Goal: Task Accomplishment & Management: Manage account settings

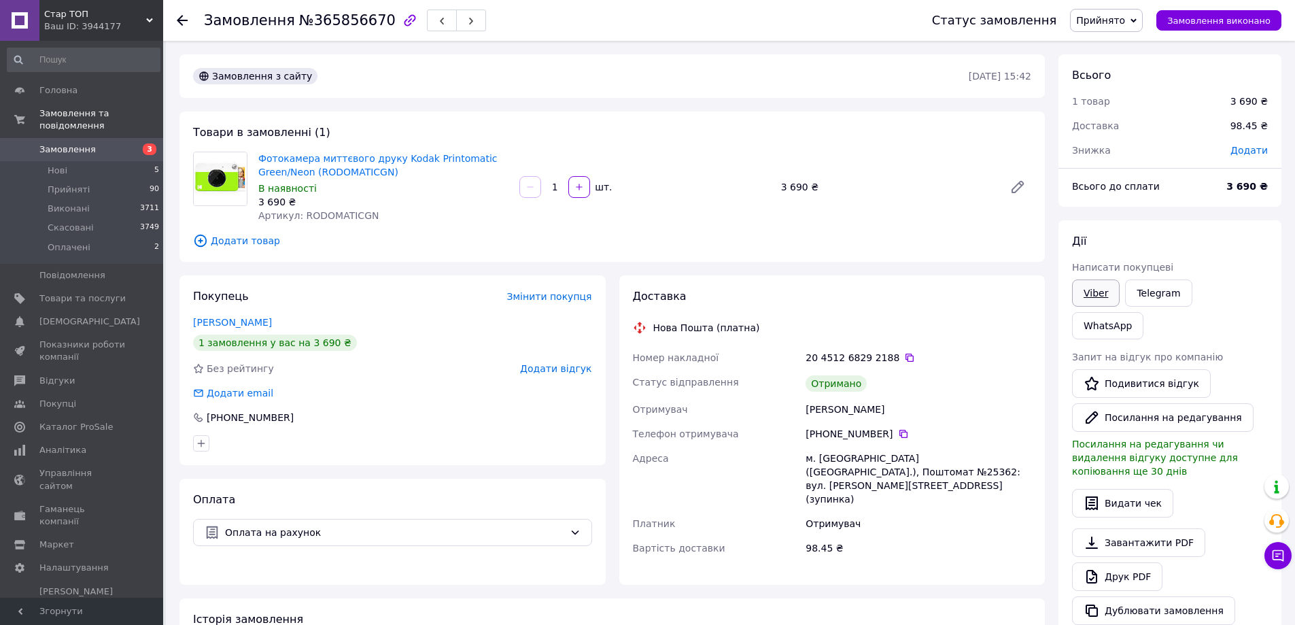
click at [1095, 292] on link "Viber" at bounding box center [1096, 292] width 48 height 27
click at [1277, 549] on icon at bounding box center [1279, 556] width 14 height 14
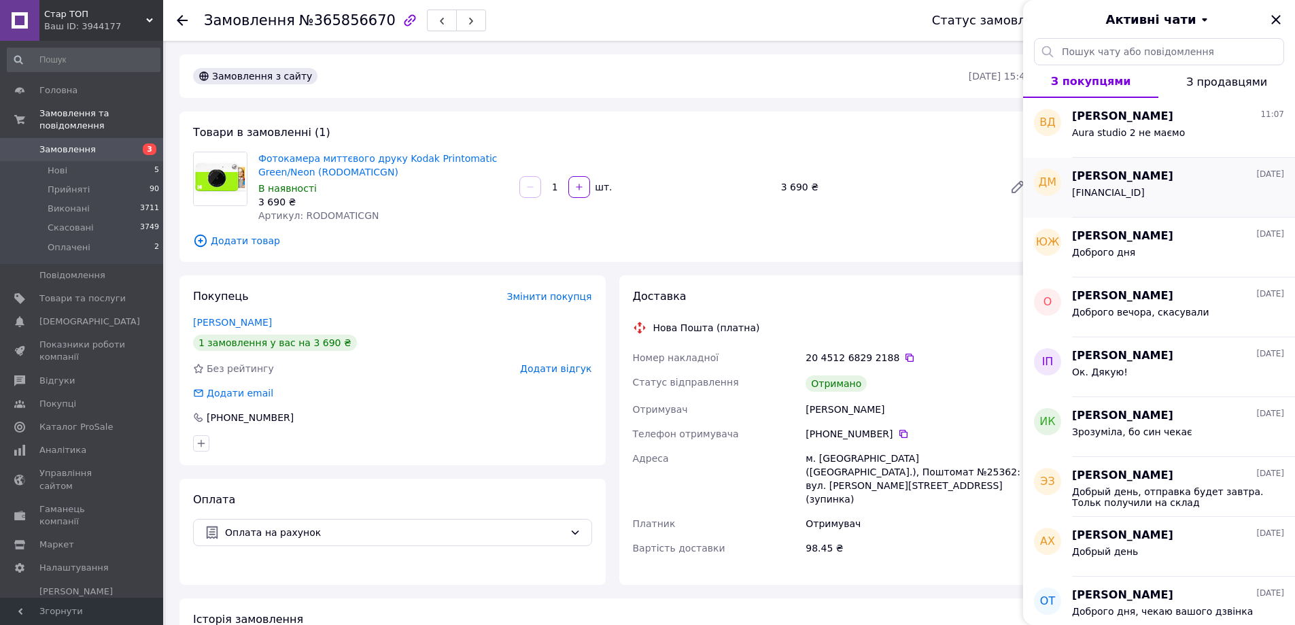
click at [1145, 187] on span "[FINANCIAL_ID]" at bounding box center [1108, 192] width 73 height 11
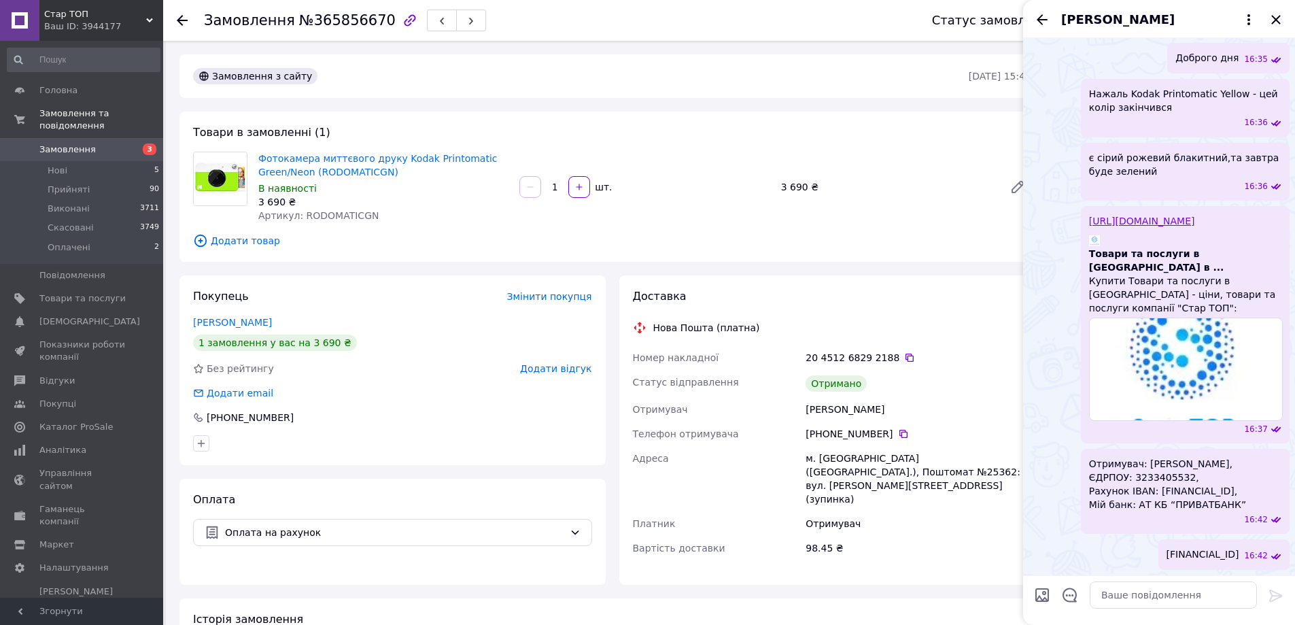
scroll to position [417, 0]
click at [1125, 595] on textarea at bounding box center [1173, 594] width 167 height 27
type textarea "Доброго вечора"
click at [1277, 592] on icon at bounding box center [1276, 595] width 16 height 16
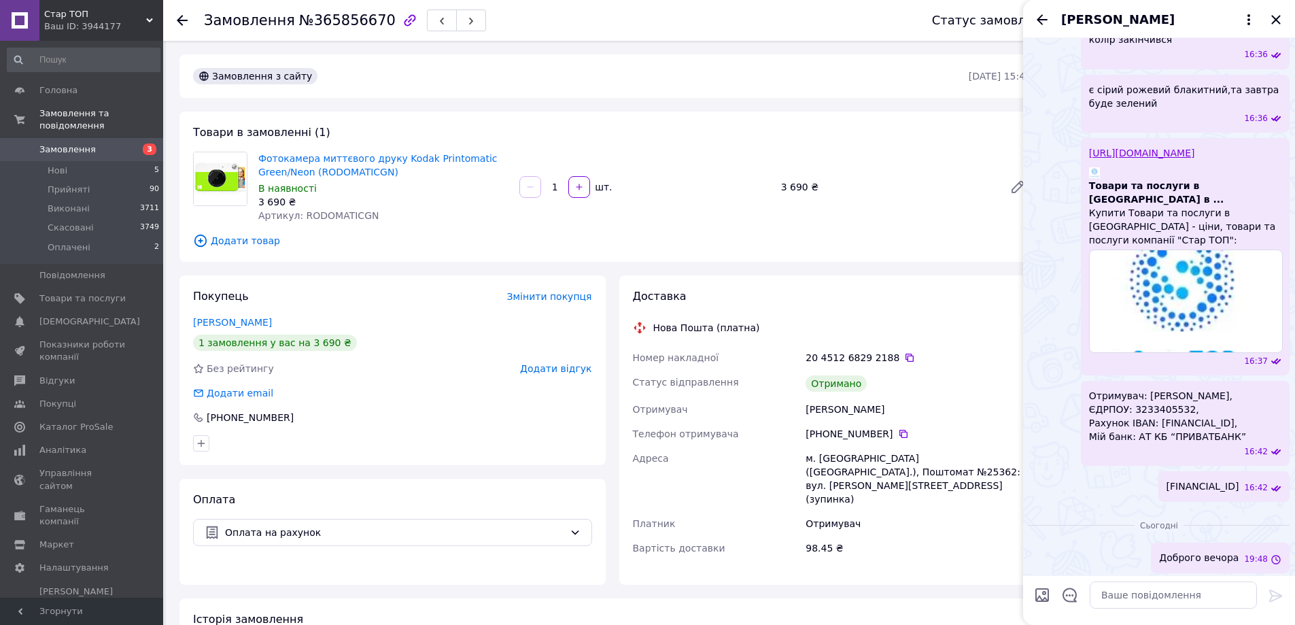
scroll to position [489, 0]
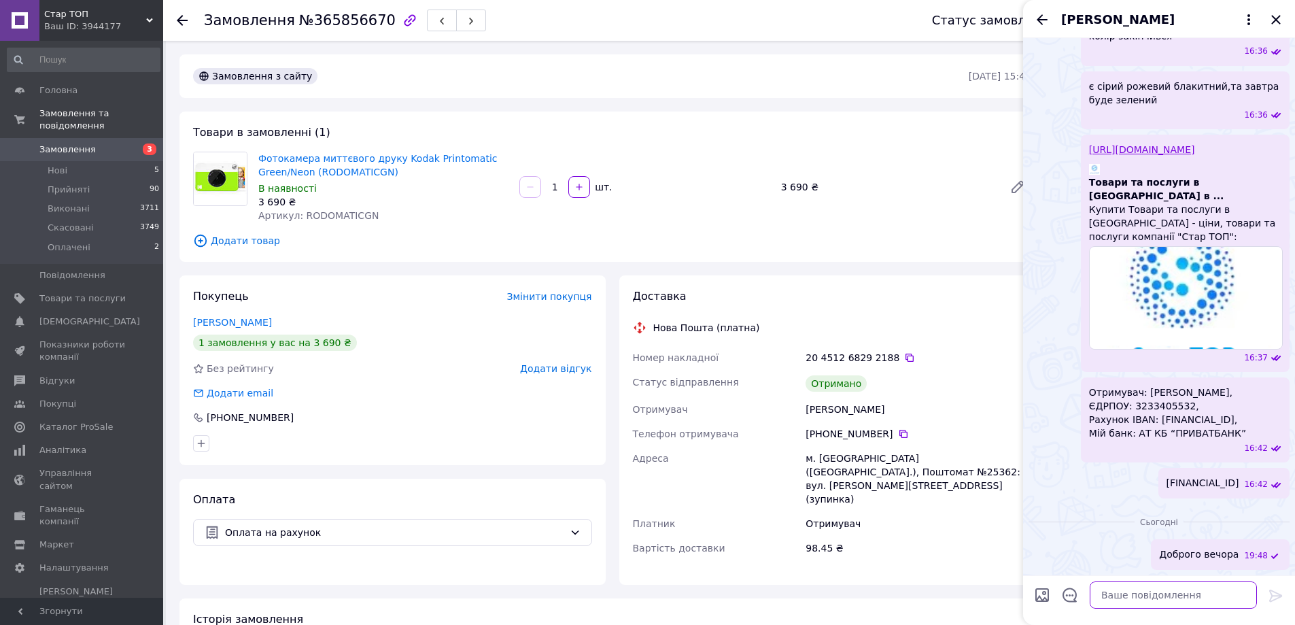
click at [1116, 592] on textarea at bounding box center [1173, 594] width 167 height 27
type textarea "59001474865343"
click at [1272, 592] on icon at bounding box center [1275, 596] width 13 height 12
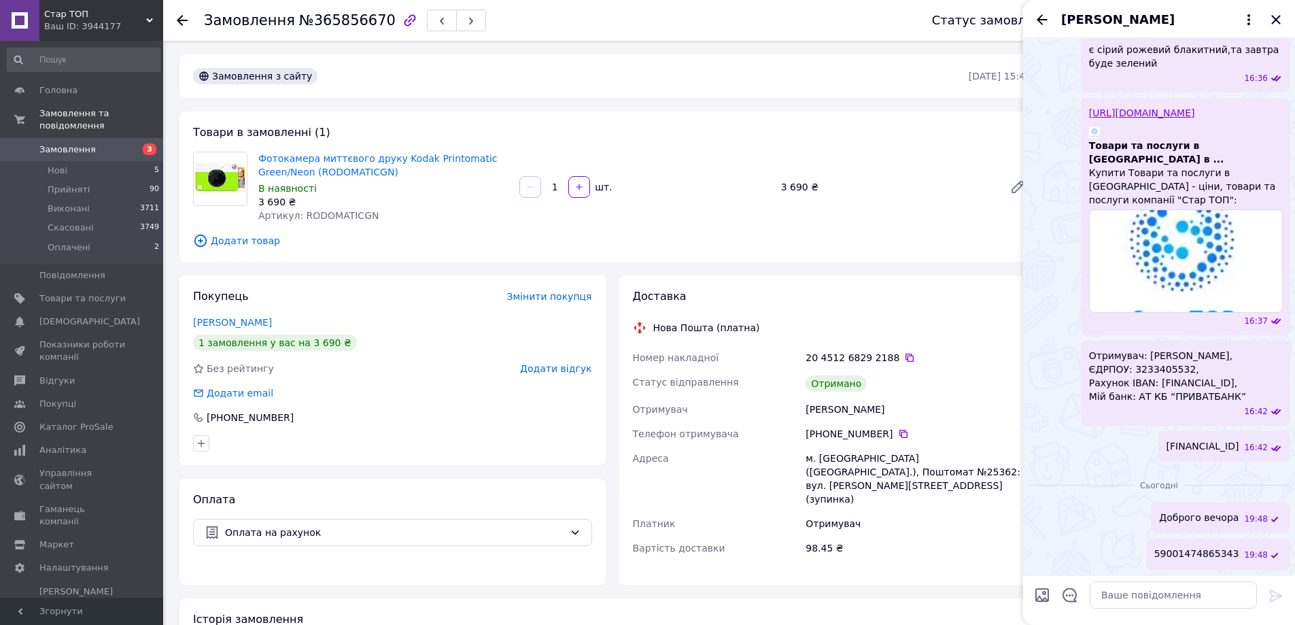
scroll to position [525, 0]
click at [1044, 18] on icon "Назад" at bounding box center [1042, 20] width 16 height 16
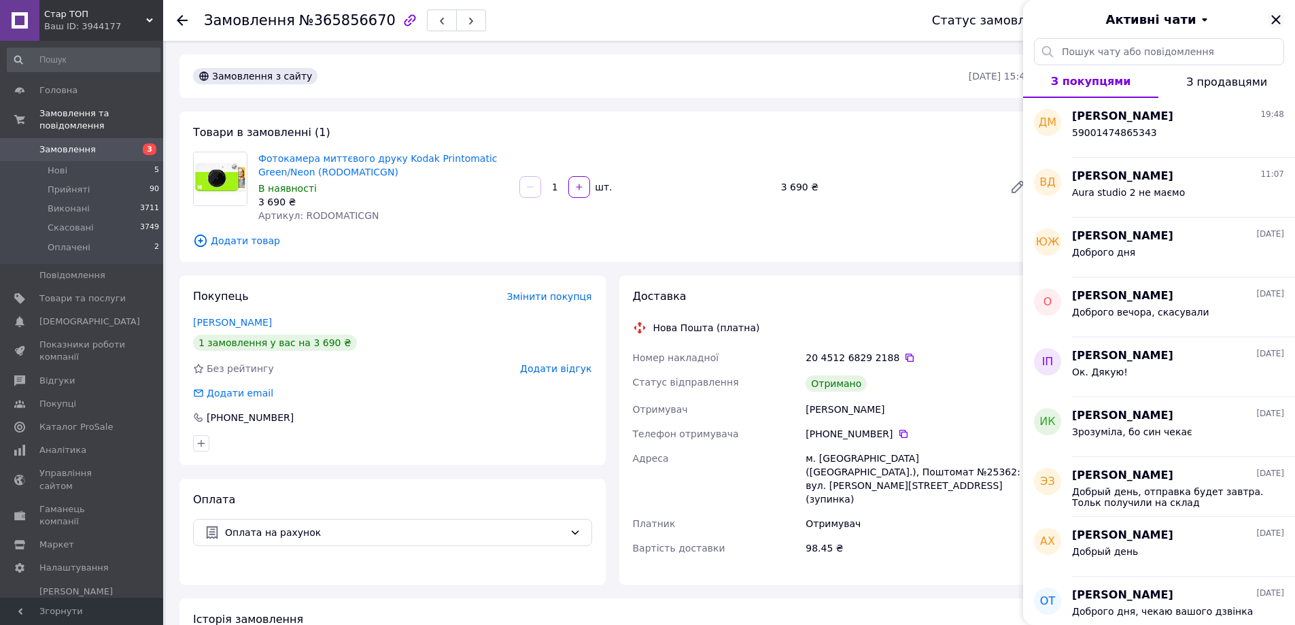
click at [1278, 20] on icon "Закрити" at bounding box center [1276, 20] width 16 height 16
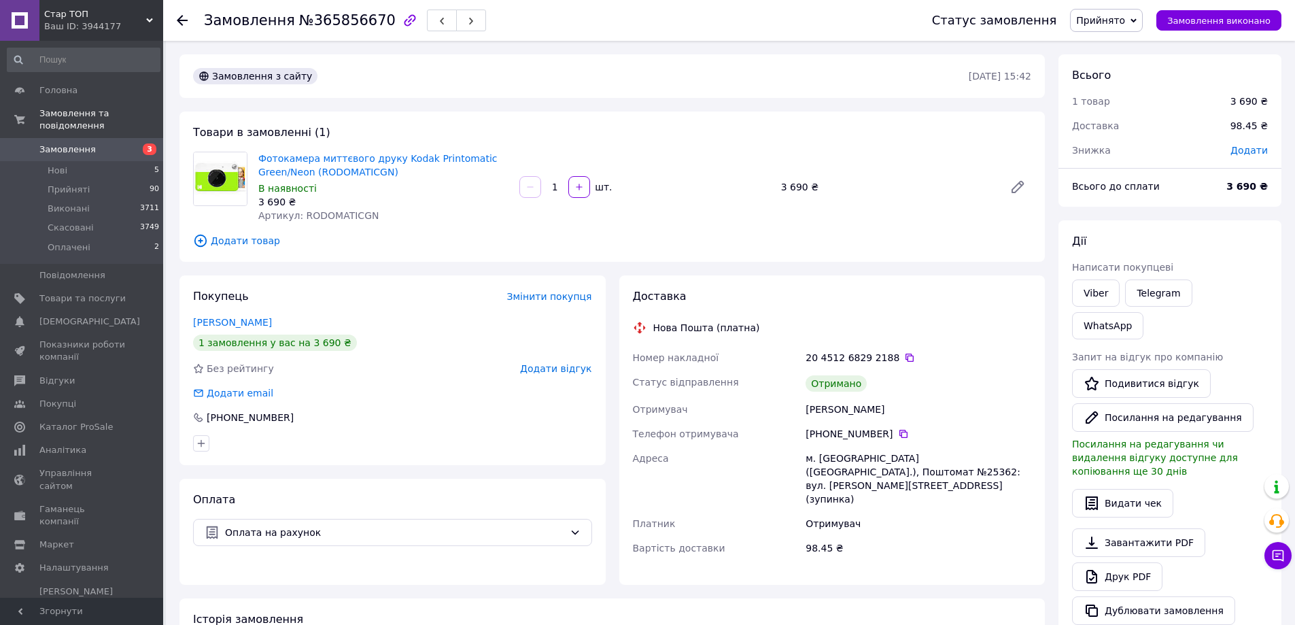
click at [65, 143] on span "Замовлення" at bounding box center [67, 149] width 56 height 12
